Goal: Task Accomplishment & Management: Manage account settings

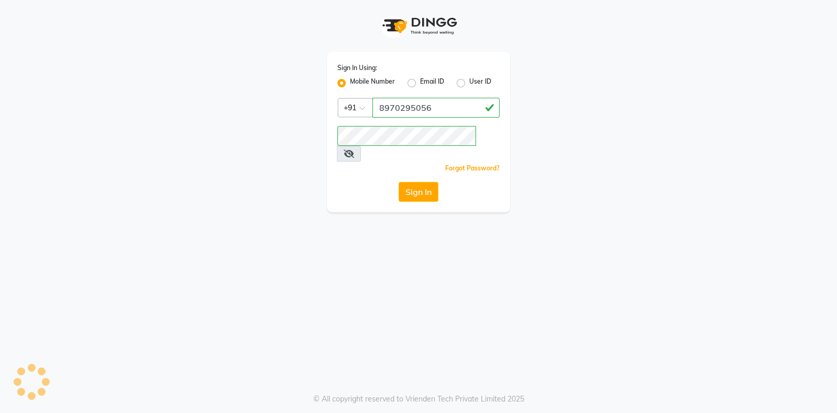
click at [426, 182] on button "Sign In" at bounding box center [419, 192] width 40 height 20
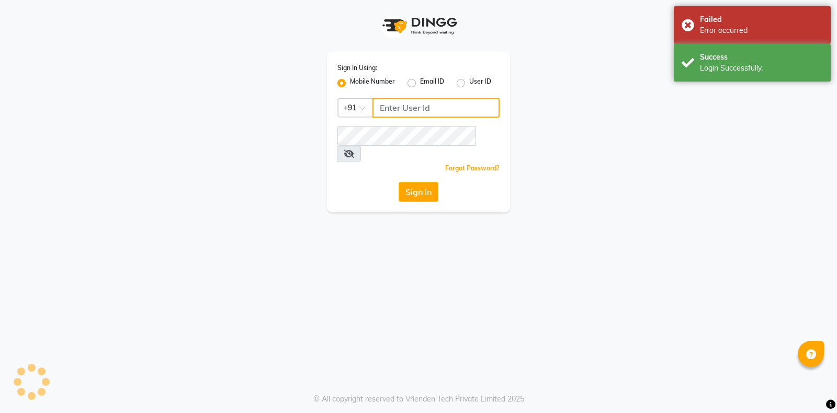
type input "8970295056"
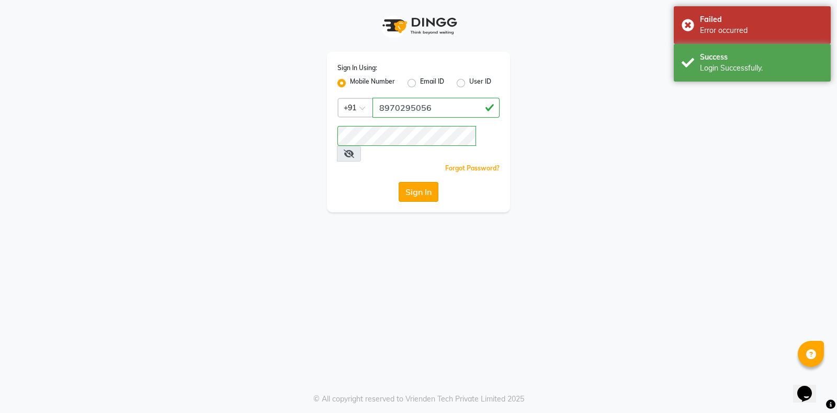
click at [414, 186] on button "Sign In" at bounding box center [419, 192] width 40 height 20
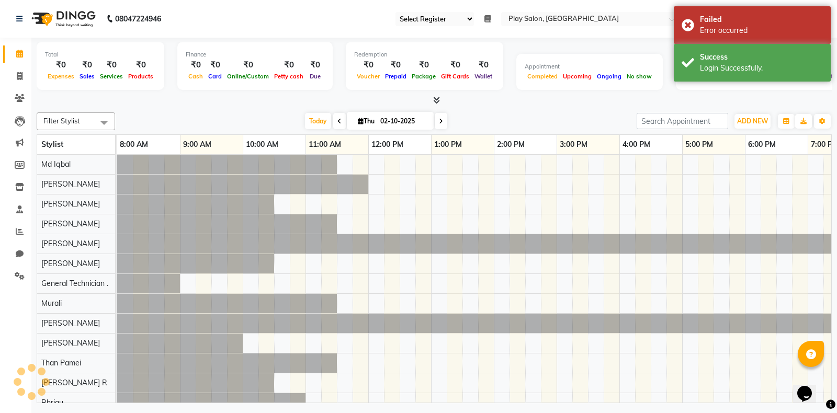
select select "90"
select select "en"
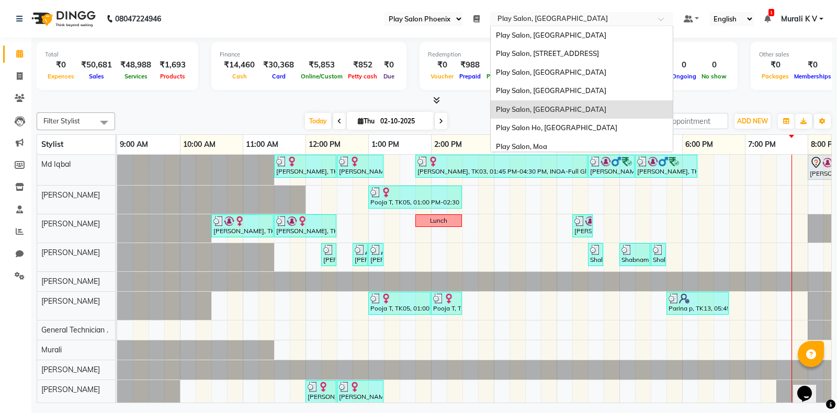
click at [534, 16] on input "text" at bounding box center [571, 20] width 152 height 10
click at [540, 48] on div "Play Salon, [STREET_ADDRESS]" at bounding box center [582, 53] width 182 height 19
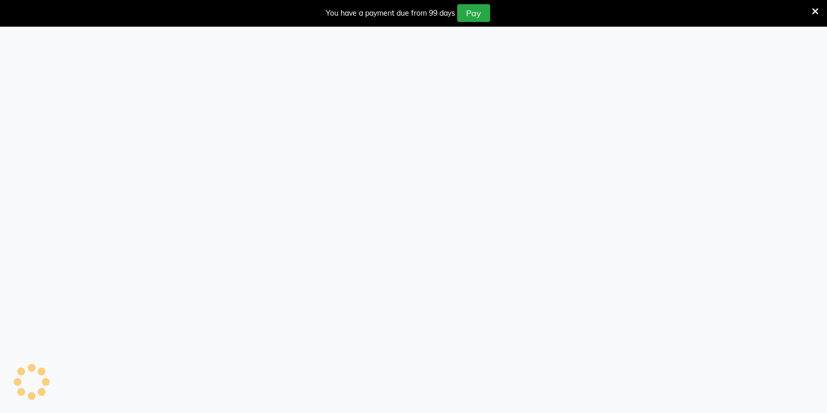
select select "95"
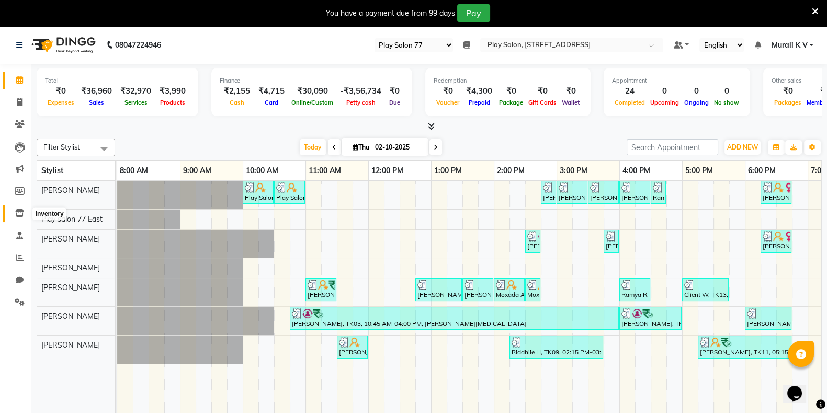
click at [19, 218] on span at bounding box center [19, 214] width 18 height 12
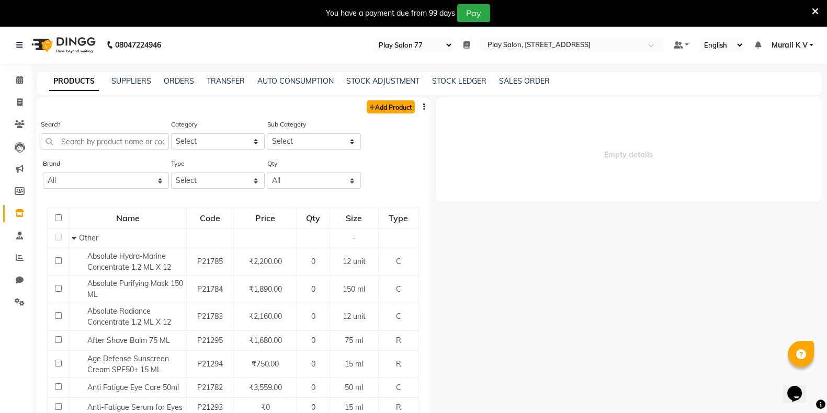
click at [389, 111] on link "Add Product" at bounding box center [391, 106] width 48 height 13
select select "true"
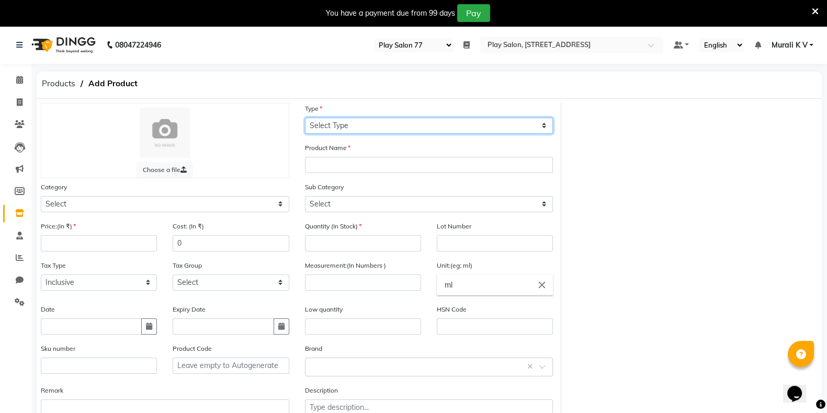
click at [377, 126] on select "Select Type Both Retail Consumable" at bounding box center [429, 126] width 248 height 16
select select "R"
click at [305, 118] on select "Select Type Both Retail Consumable" at bounding box center [429, 126] width 248 height 16
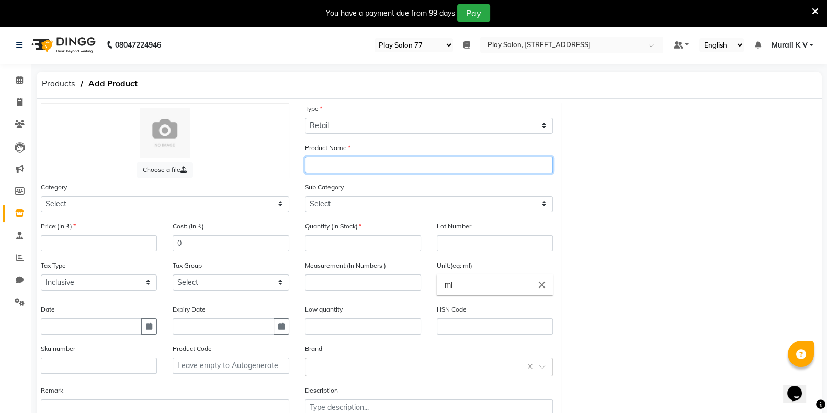
click at [343, 165] on input "text" at bounding box center [429, 165] width 248 height 16
type input "Curl Expression Shampoo 300 ml"
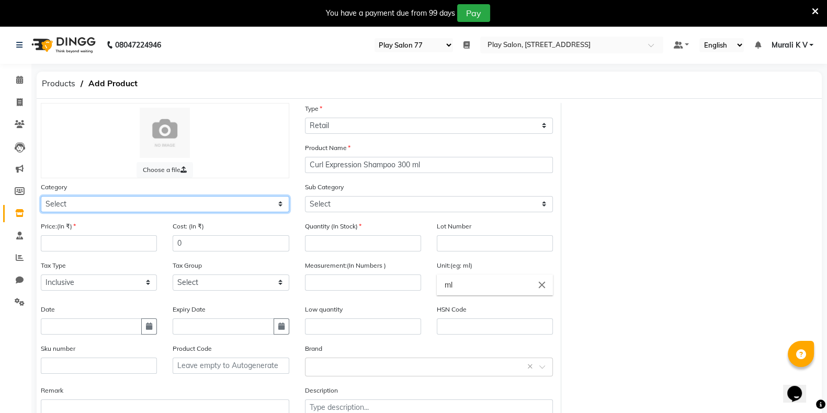
click at [221, 204] on select "Select Hair Skin Makeup Personal Care Appliances Beard Waxing Disposable Thread…" at bounding box center [165, 204] width 248 height 16
select select "1597902050"
click at [41, 198] on select "Select Hair Skin Makeup Personal Care Appliances Beard Waxing Disposable Thread…" at bounding box center [165, 204] width 248 height 16
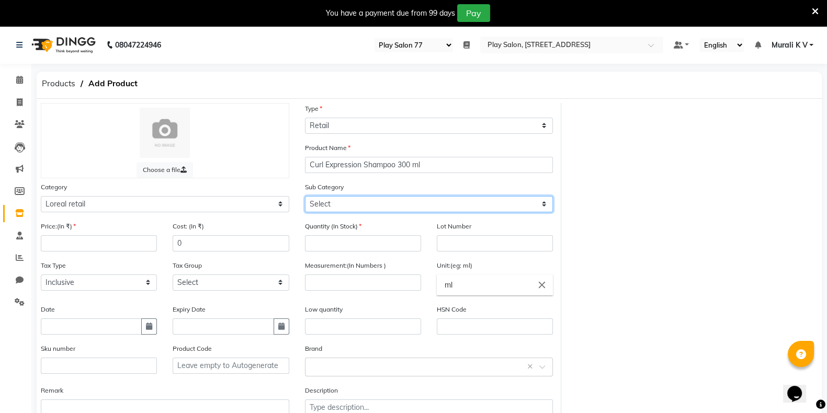
click at [327, 204] on select "Select SE - Retail SES - Retail SE Metal DX Tec-ni-art Curl Expression curl exp…" at bounding box center [429, 204] width 248 height 16
select select "15979020501"
click at [305, 198] on select "Select SE - Retail SES - Retail SE Metal DX Tec-ni-art Curl Expression curl exp…" at bounding box center [429, 204] width 248 height 16
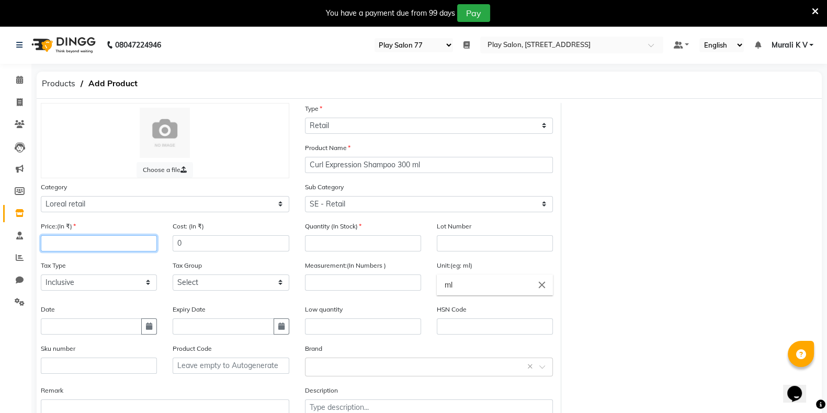
click at [114, 248] on input "number" at bounding box center [99, 243] width 116 height 16
type input "1490"
click at [343, 247] on input "number" at bounding box center [363, 243] width 116 height 16
type input "1"
click at [222, 288] on select "Select GST 5% GST" at bounding box center [231, 283] width 116 height 16
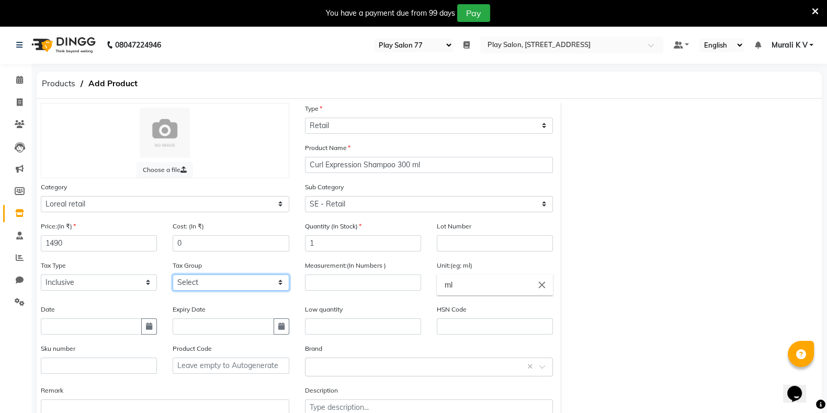
select select "6026"
click at [173, 277] on select "Select GST 5% GST" at bounding box center [231, 283] width 116 height 16
click at [334, 294] on div "Measurement:(In Numbers )" at bounding box center [363, 282] width 132 height 44
click at [353, 283] on input "number" at bounding box center [363, 283] width 116 height 16
type input "300"
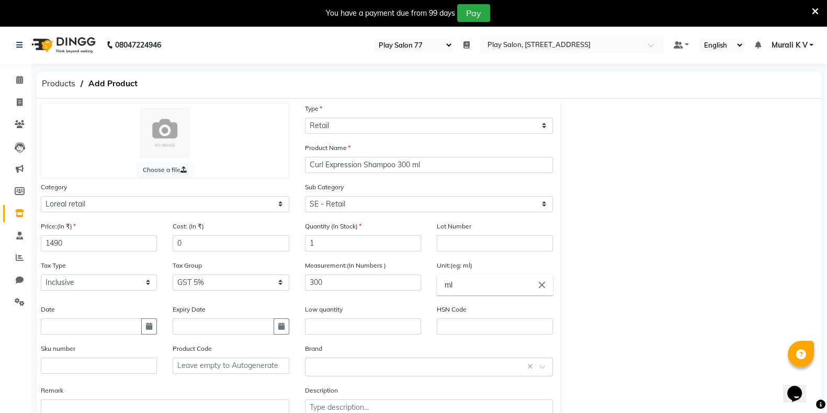
click at [511, 307] on div "HSN Code" at bounding box center [495, 319] width 116 height 31
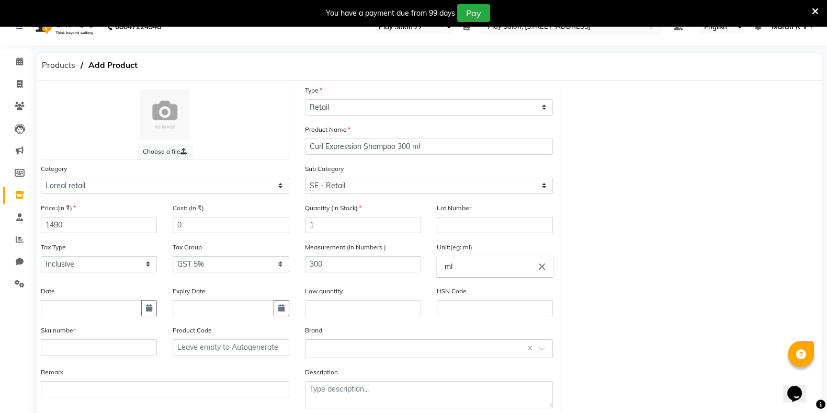
scroll to position [77, 0]
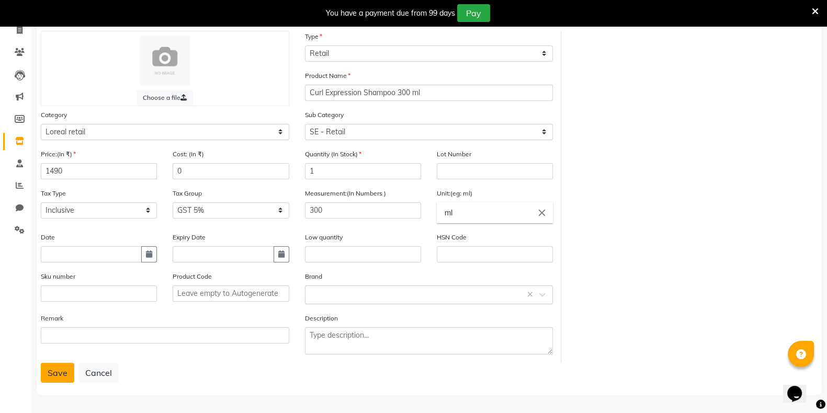
click at [52, 370] on button "Save" at bounding box center [57, 373] width 33 height 20
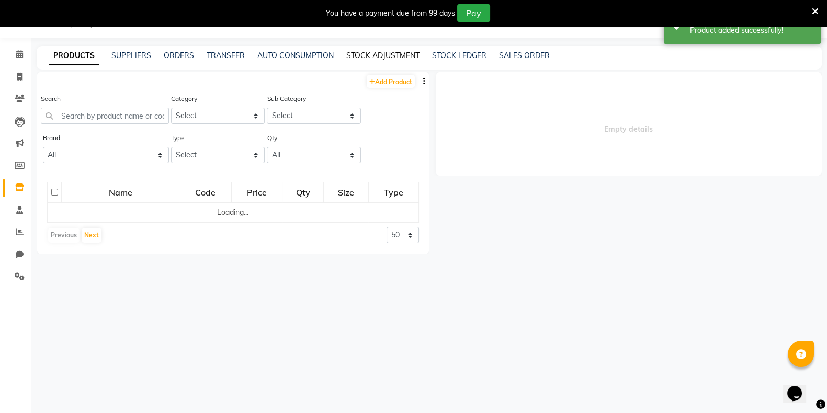
scroll to position [33, 0]
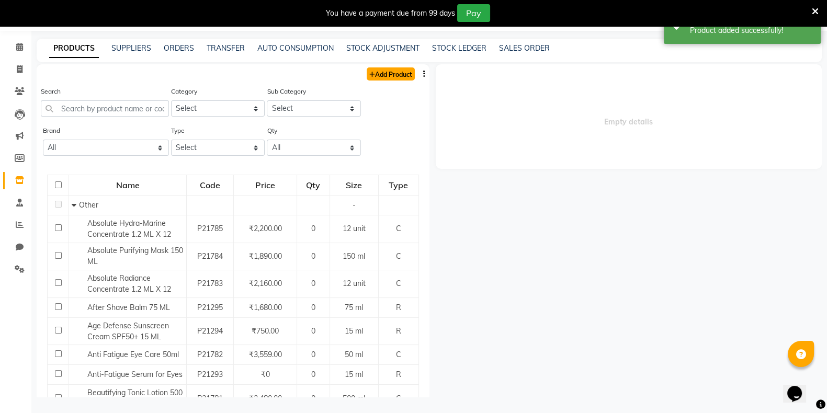
click at [390, 77] on link "Add Product" at bounding box center [391, 73] width 48 height 13
select select "true"
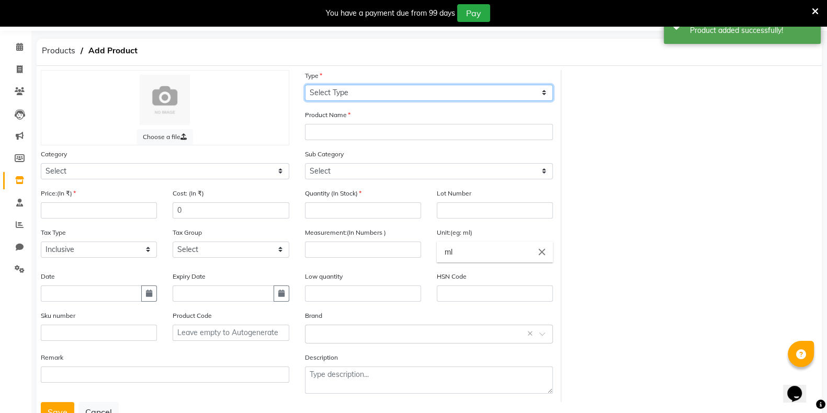
click at [382, 94] on select "Select Type Both Retail Consumable" at bounding box center [429, 93] width 248 height 16
select select "R"
click at [305, 85] on select "Select Type Both Retail Consumable" at bounding box center [429, 93] width 248 height 16
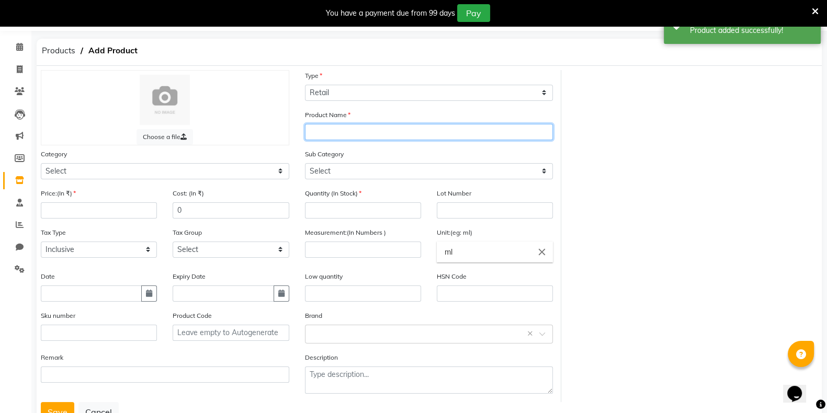
click at [360, 140] on input "text" at bounding box center [429, 132] width 248 height 16
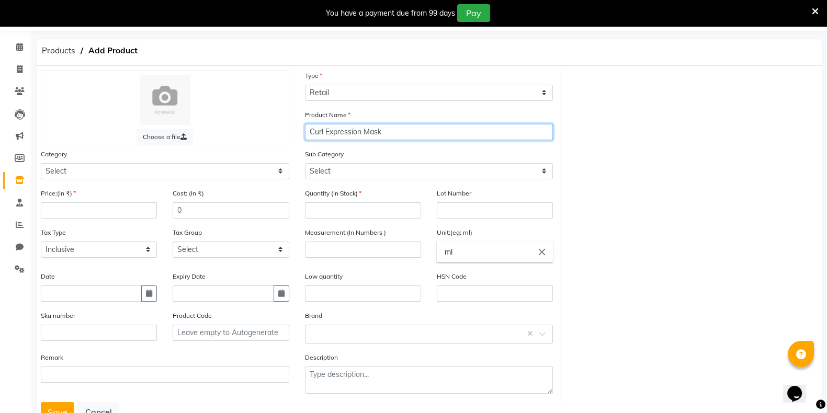
type input "Curl Expression Mask"
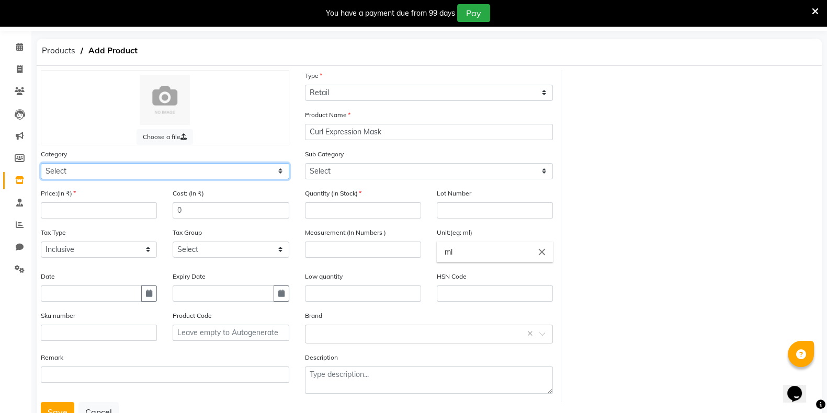
click at [138, 173] on select "Select Hair Skin Makeup Personal Care Appliances Beard Waxing Disposable Thread…" at bounding box center [165, 171] width 248 height 16
select select "1597902050"
click at [41, 165] on select "Select Hair Skin Makeup Personal Care Appliances Beard Waxing Disposable Thread…" at bounding box center [165, 171] width 248 height 16
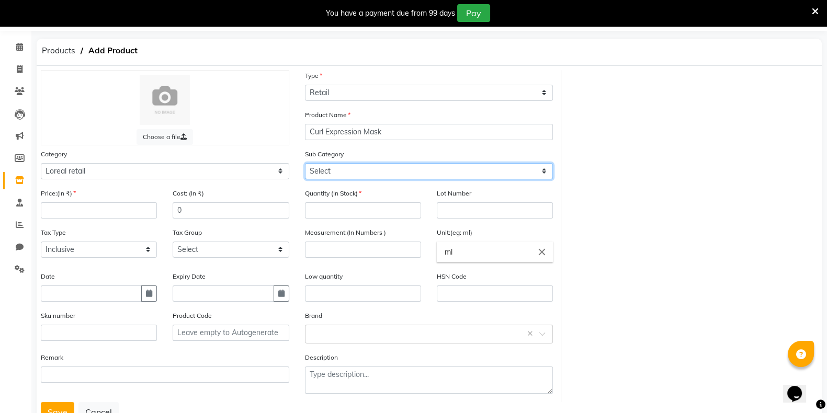
click at [375, 167] on select "Select SE - Retail SES - Retail SE Metal DX Tec-ni-art Curl Expression curl exp…" at bounding box center [429, 171] width 248 height 16
select select "15979020501"
click at [305, 165] on select "Select SE - Retail SES - Retail SE Metal DX Tec-ni-art Curl Expression curl exp…" at bounding box center [429, 171] width 248 height 16
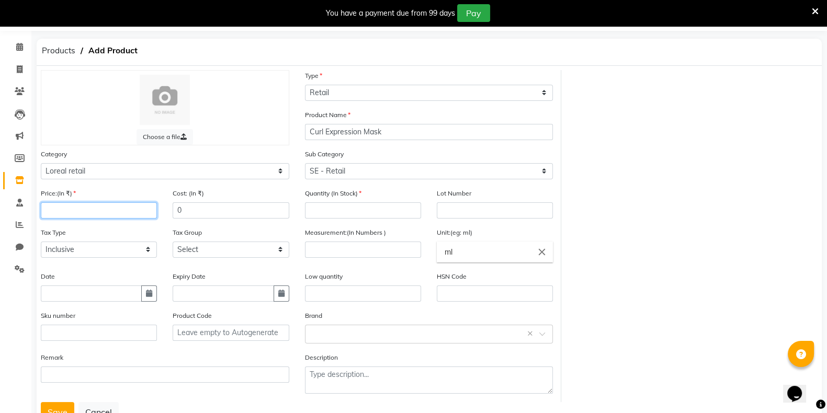
click at [130, 219] on input "number" at bounding box center [99, 210] width 116 height 16
type input "1600"
click at [344, 217] on input "number" at bounding box center [363, 210] width 116 height 16
type input "1"
click at [204, 256] on select "Select GST 5% GST" at bounding box center [231, 250] width 116 height 16
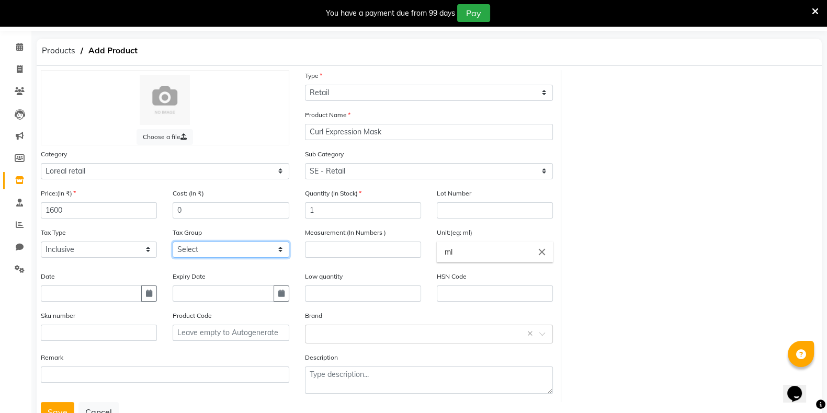
select select "4174"
click at [173, 244] on select "Select GST 5% GST" at bounding box center [231, 250] width 116 height 16
click at [325, 255] on input "number" at bounding box center [363, 250] width 116 height 16
type input "250"
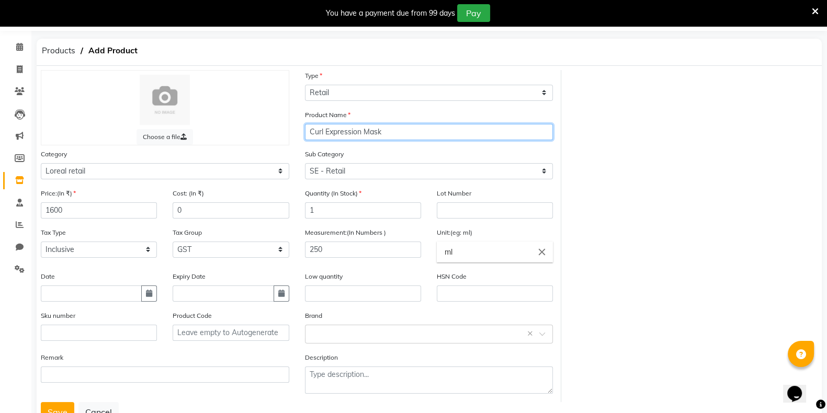
click at [397, 131] on input "Curl Expression Mask" at bounding box center [429, 132] width 248 height 16
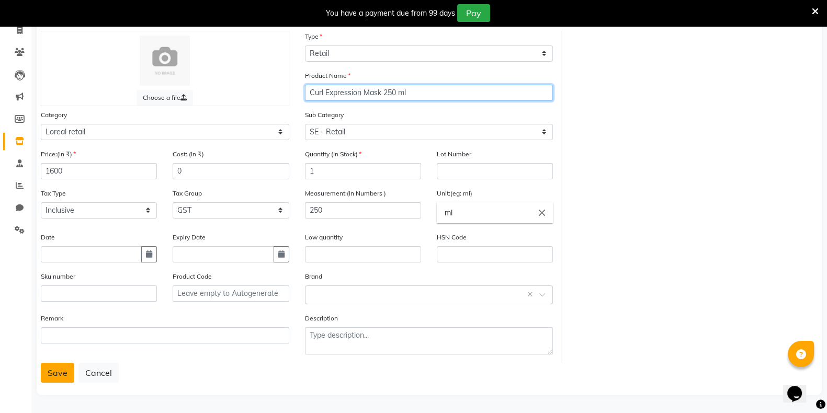
type input "Curl Expression Mask 250 ml"
click at [65, 376] on button "Save" at bounding box center [57, 373] width 33 height 20
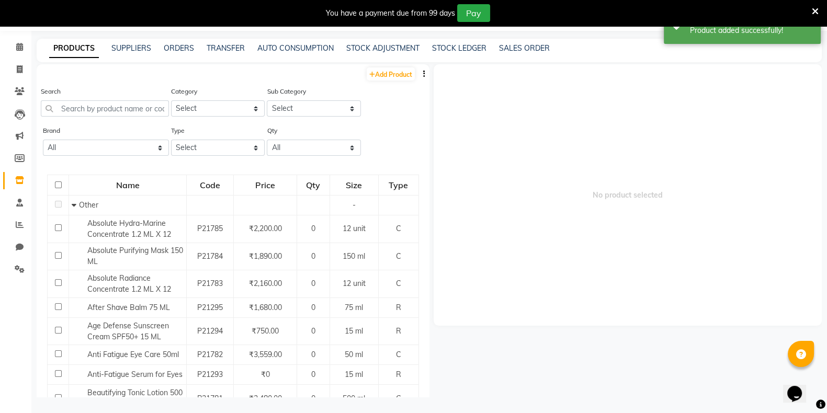
scroll to position [33, 0]
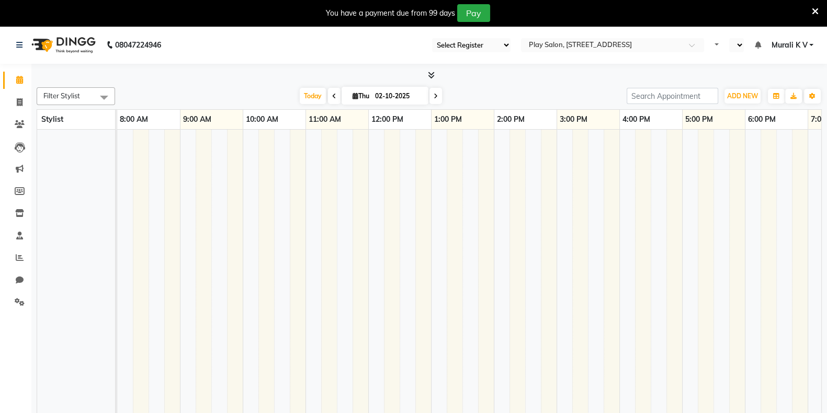
select select "95"
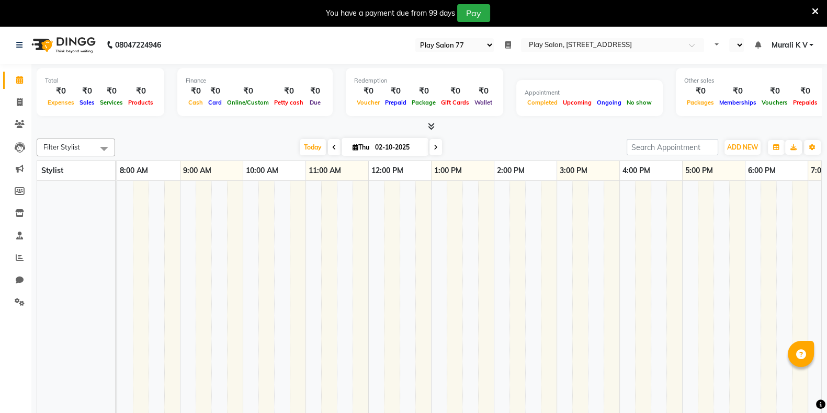
select select "en"
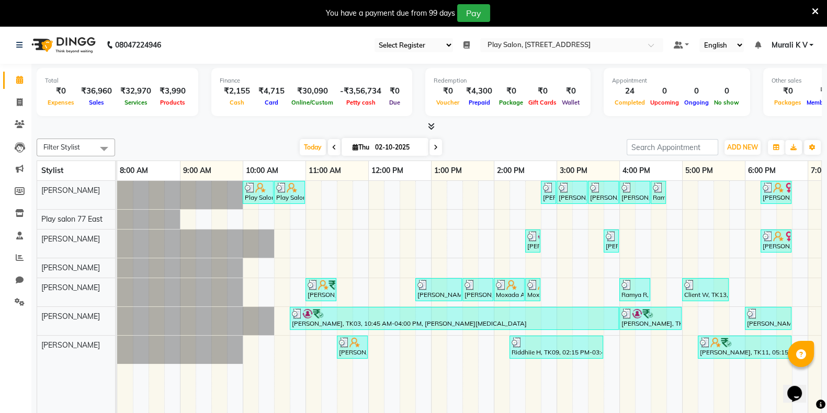
click at [815, 13] on icon at bounding box center [815, 11] width 7 height 9
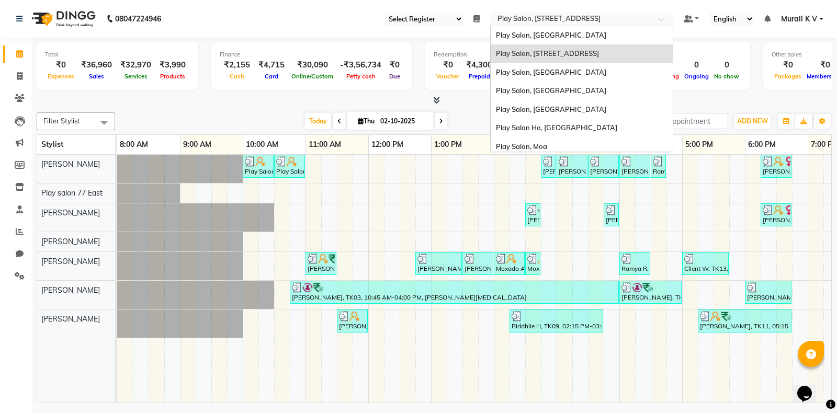
click at [581, 19] on input "text" at bounding box center [571, 20] width 152 height 10
click at [582, 37] on span "Play Salon, [GEOGRAPHIC_DATA]" at bounding box center [551, 35] width 110 height 8
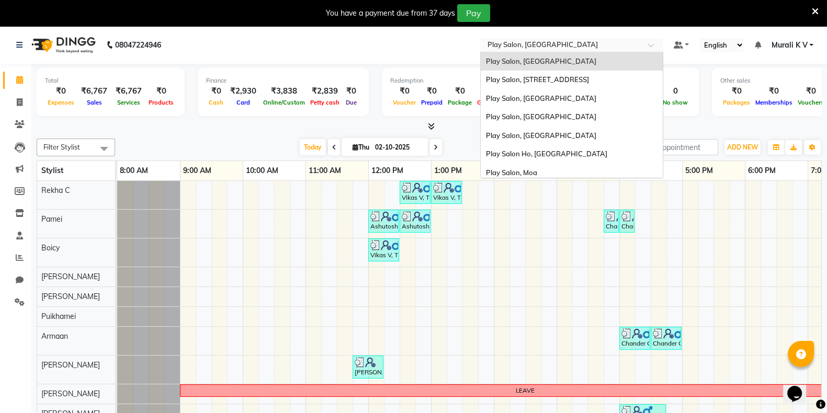
click at [590, 43] on input "text" at bounding box center [561, 46] width 152 height 10
click at [574, 90] on div "Play Salon, [GEOGRAPHIC_DATA]" at bounding box center [572, 98] width 182 height 19
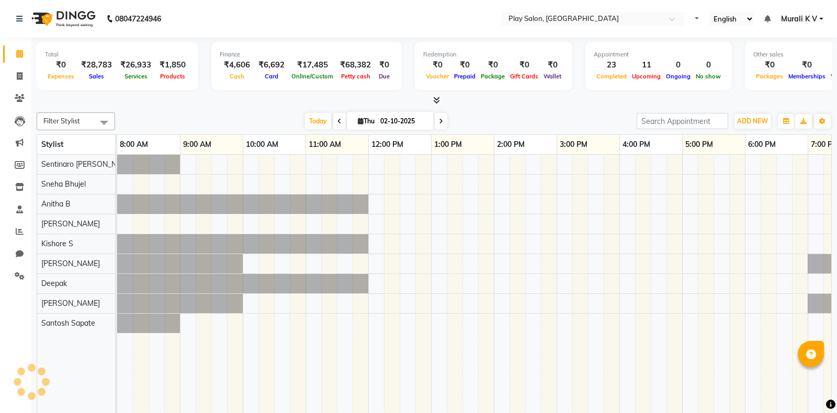
select select "en"
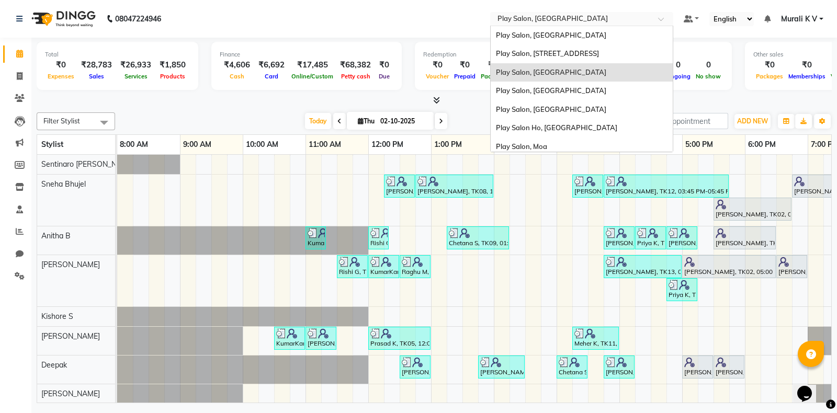
click at [552, 22] on input "text" at bounding box center [571, 20] width 152 height 10
click at [553, 90] on span "Play Salon, Sarjapur" at bounding box center [551, 90] width 110 height 8
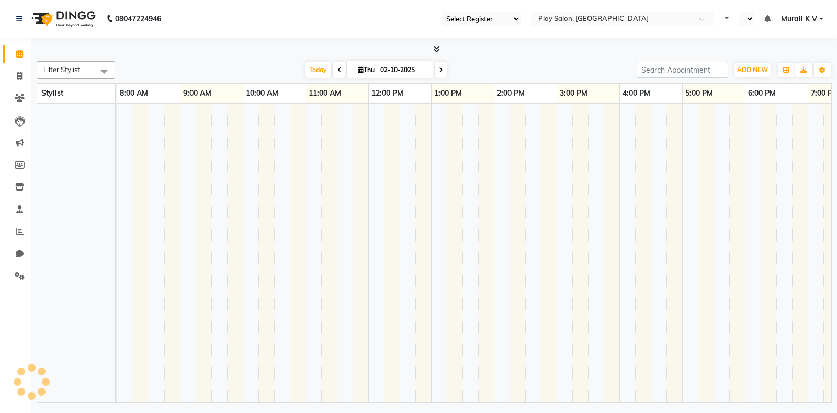
select select "94"
select select "en"
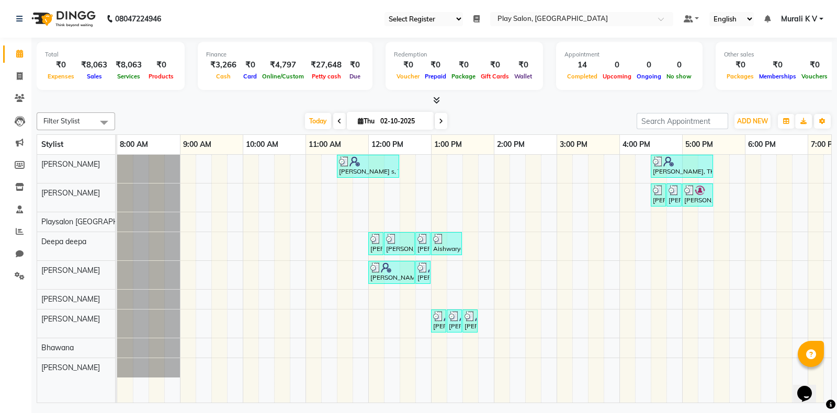
click at [556, 25] on ng-select "Select Location × Play Salon, Sarjapur" at bounding box center [581, 19] width 183 height 14
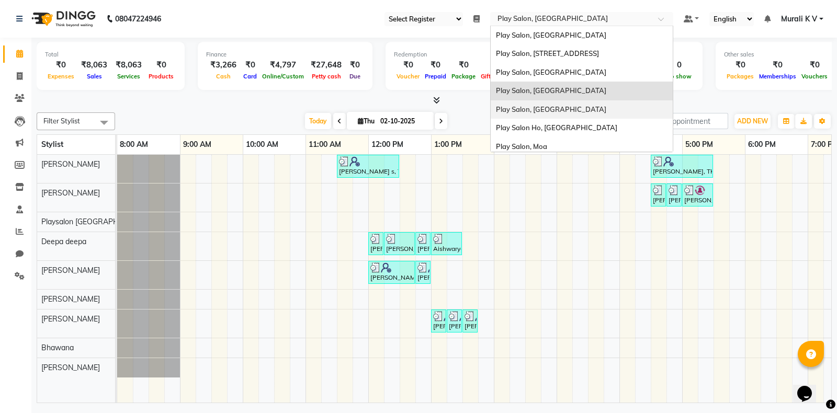
click at [562, 106] on span "Play Salon, [GEOGRAPHIC_DATA]" at bounding box center [551, 109] width 110 height 8
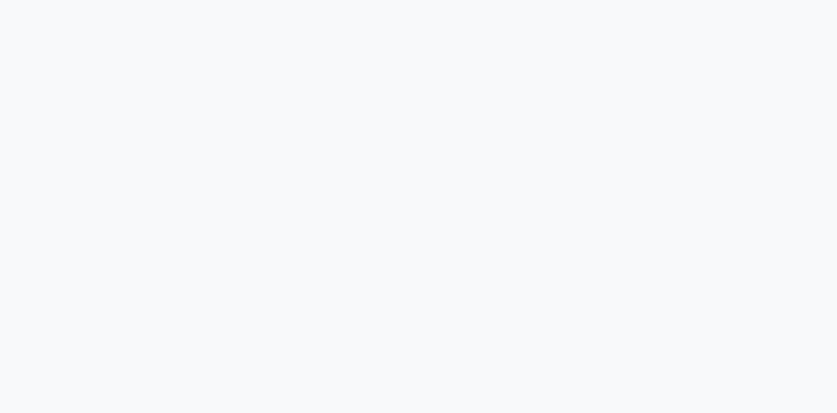
select select "90"
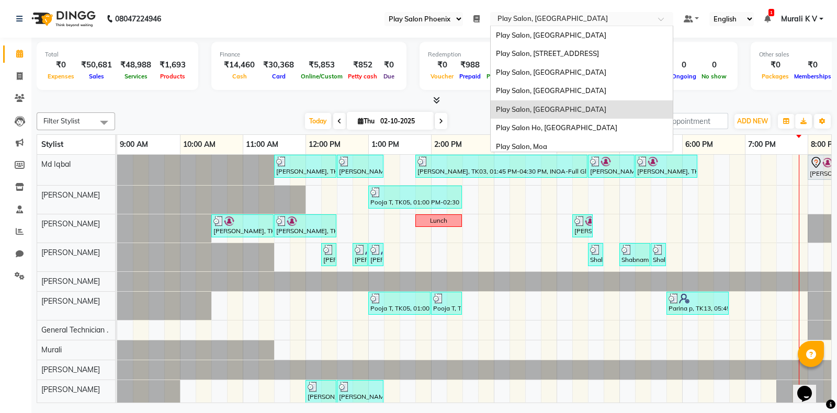
click at [581, 24] on input "text" at bounding box center [571, 20] width 152 height 10
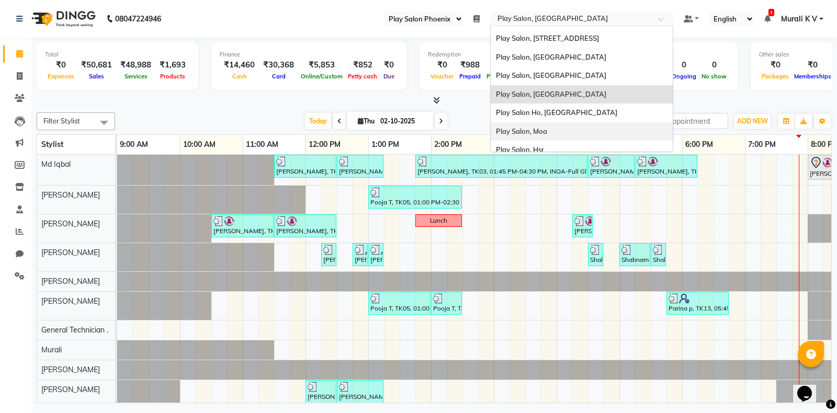
scroll to position [16, 0]
click at [563, 132] on div "Play Salon, Moa" at bounding box center [582, 130] width 182 height 19
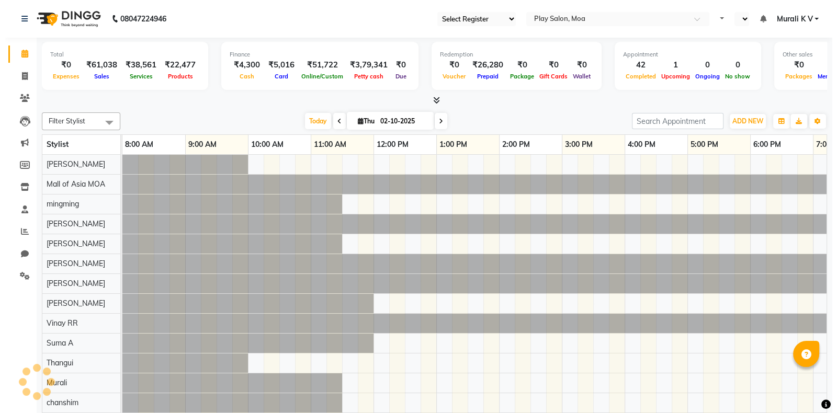
scroll to position [0, 39]
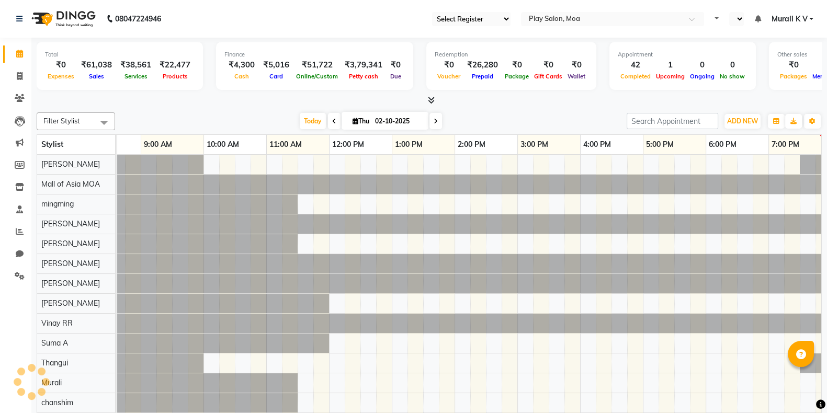
select select "93"
select select "en"
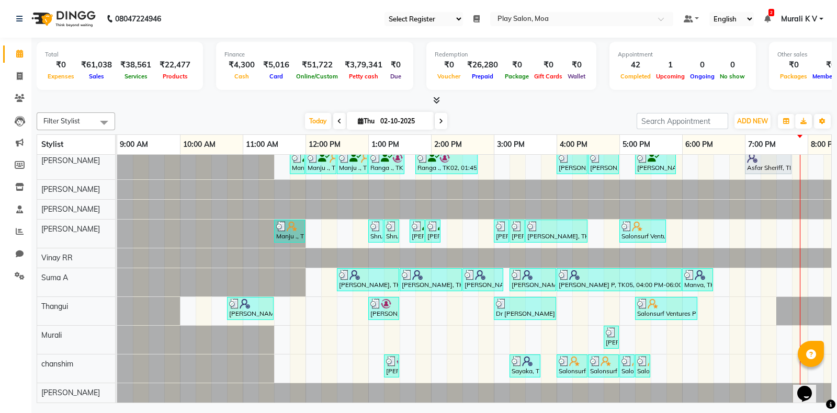
scroll to position [0, 0]
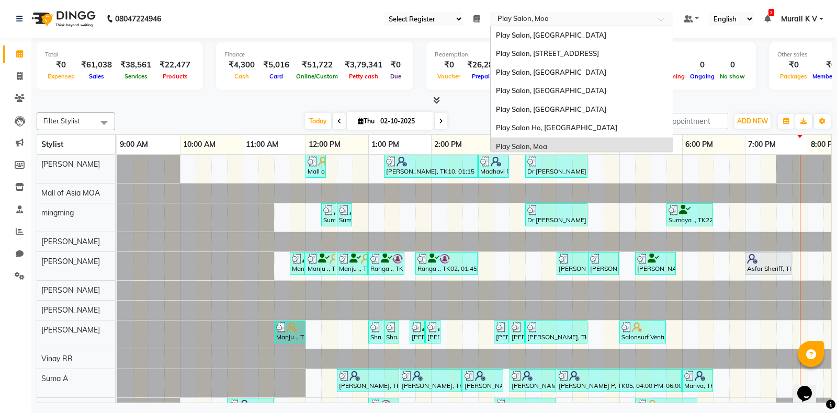
click at [549, 24] on input "text" at bounding box center [571, 20] width 152 height 10
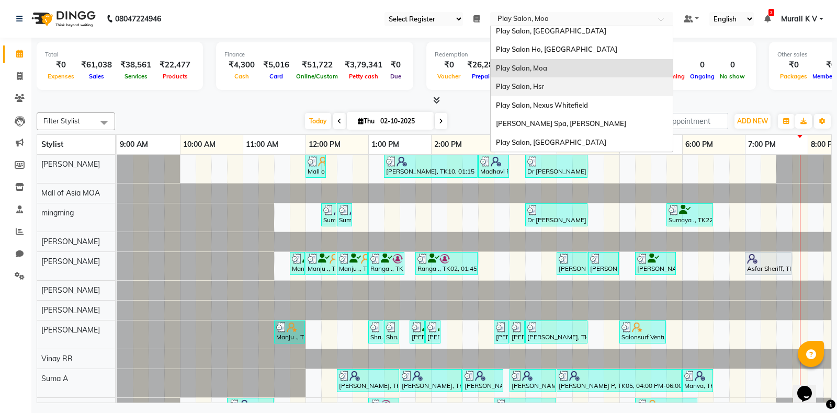
click at [545, 86] on div "Play Salon, Hsr" at bounding box center [582, 86] width 182 height 19
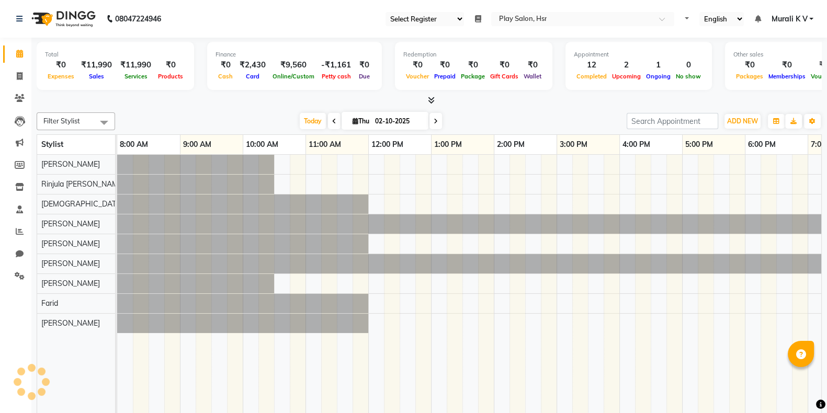
select select "92"
select select "en"
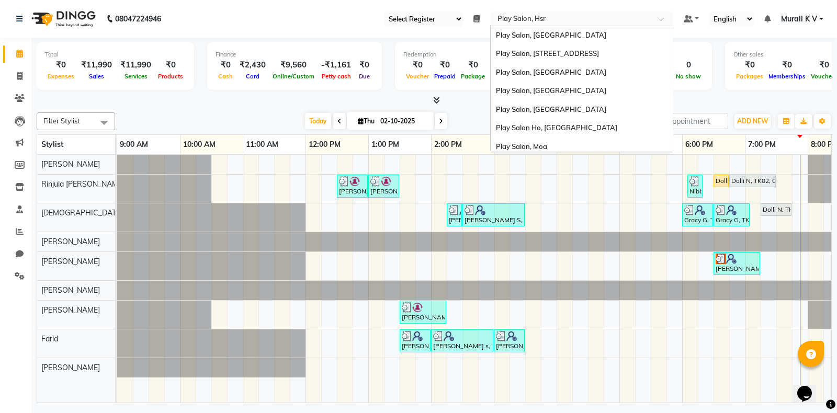
click at [539, 15] on input "text" at bounding box center [571, 20] width 152 height 10
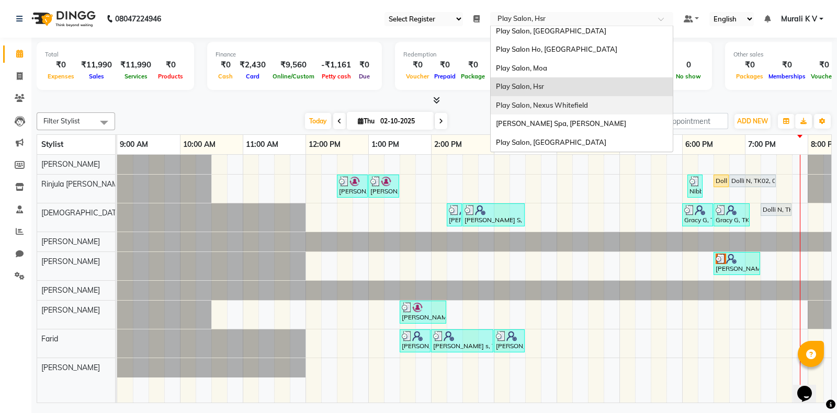
click at [541, 104] on span "Play Salon, Nexus Whitefield" at bounding box center [542, 105] width 92 height 8
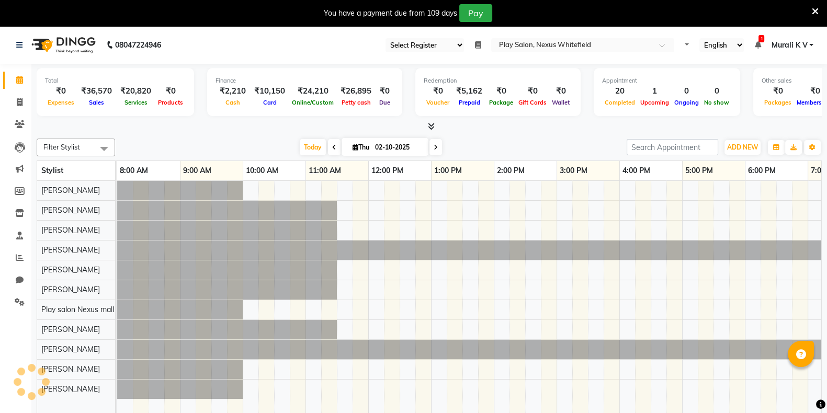
scroll to position [0, 49]
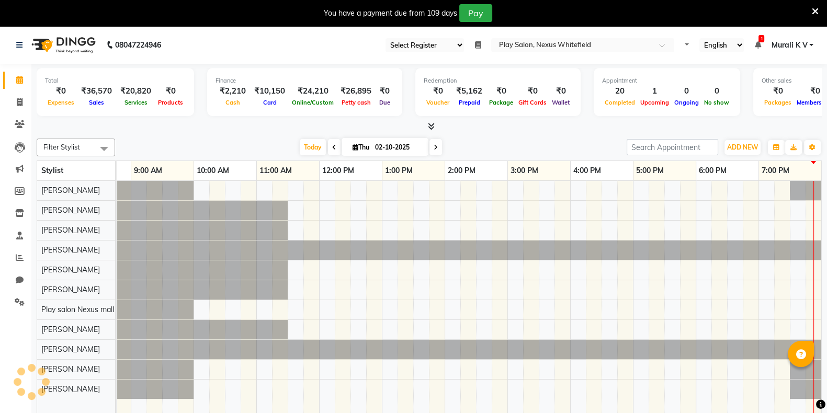
select select "106"
select select "en"
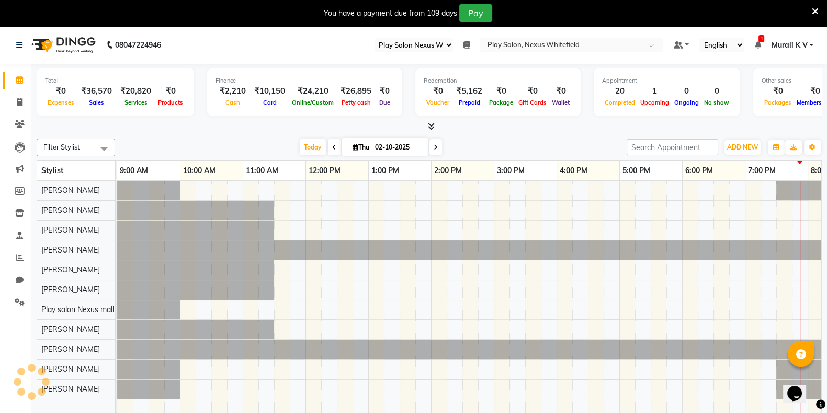
scroll to position [0, 0]
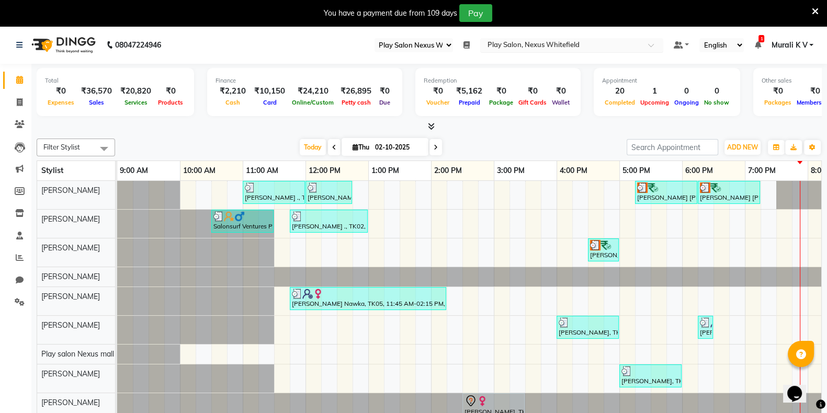
click at [594, 44] on input "text" at bounding box center [561, 46] width 152 height 10
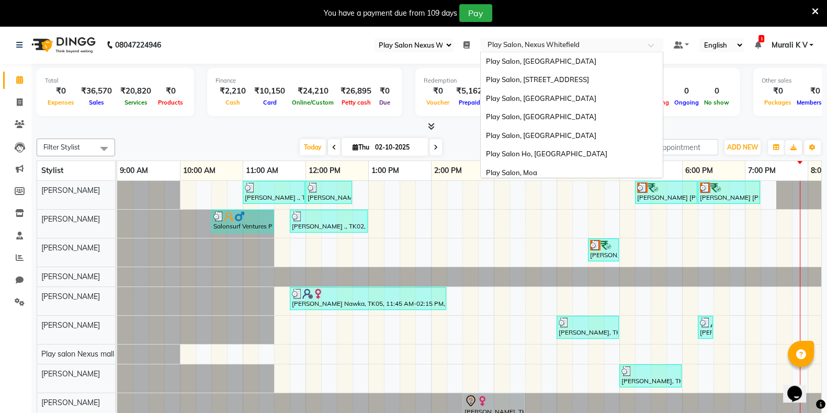
scroll to position [78, 0]
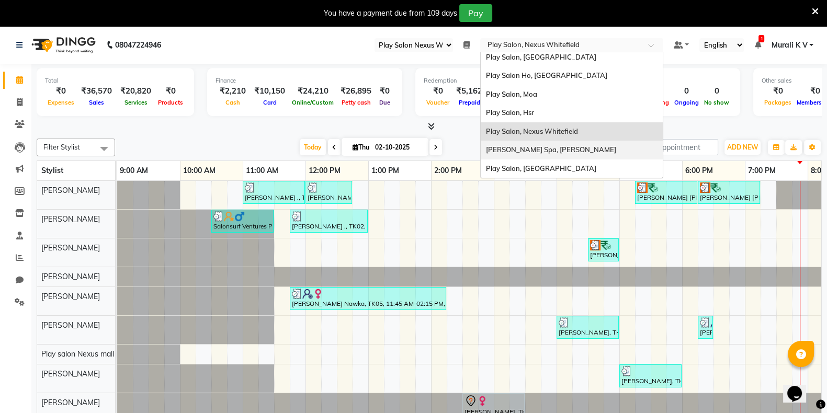
click at [573, 149] on div "Shea Spa, Madhava Nagar" at bounding box center [572, 150] width 182 height 19
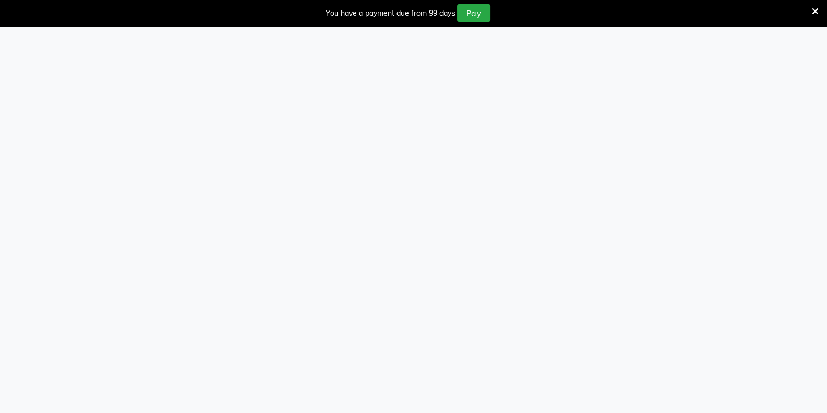
select select "100"
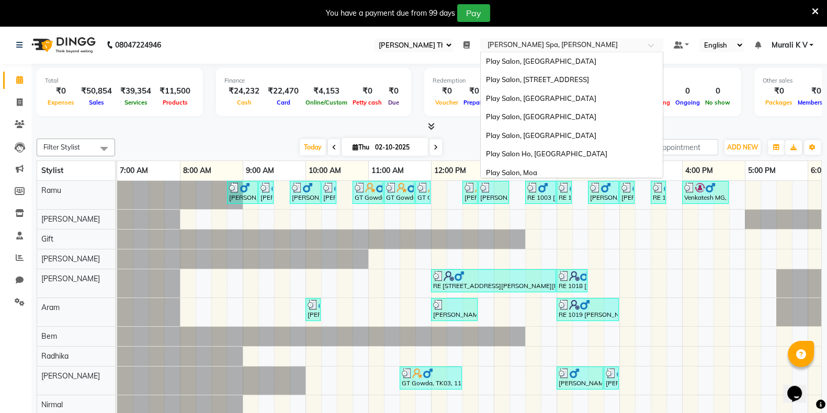
click at [550, 44] on input "text" at bounding box center [561, 46] width 152 height 10
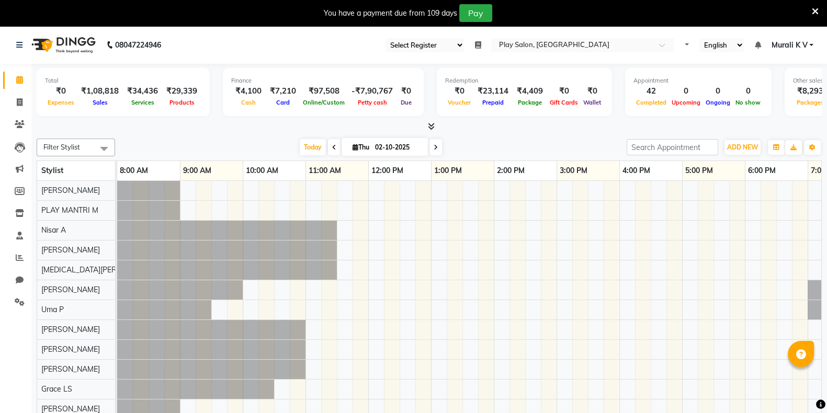
select select "89"
select select "en"
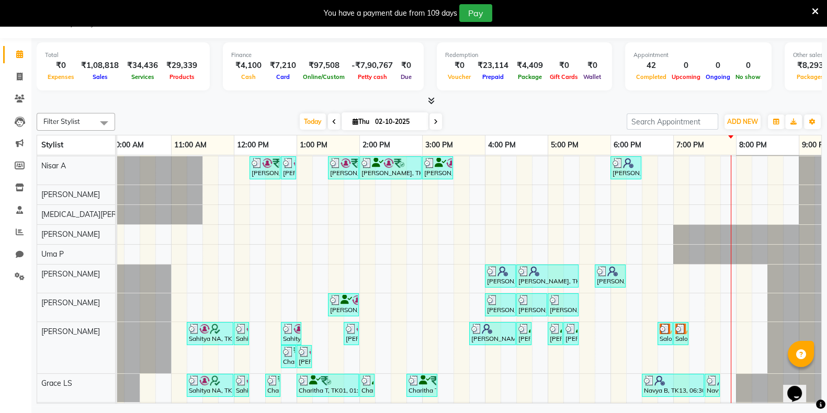
scroll to position [30, 134]
